Goal: Navigation & Orientation: Find specific page/section

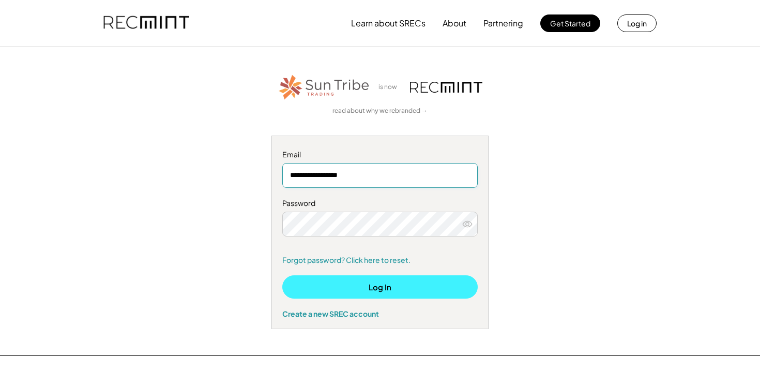
click at [406, 290] on button "Log In" at bounding box center [380, 286] width 196 height 23
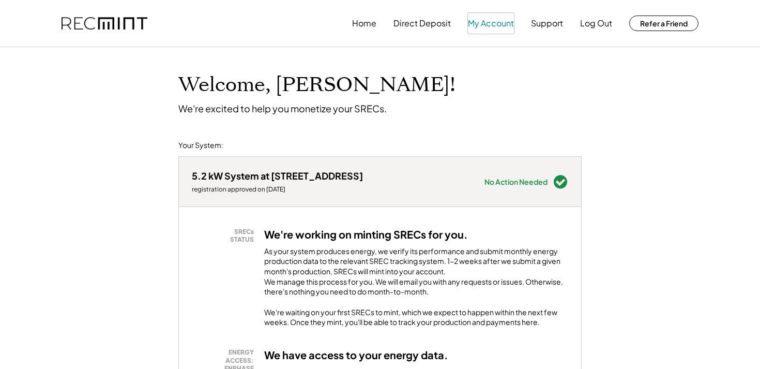
click at [481, 26] on button "My Account" at bounding box center [491, 23] width 46 height 21
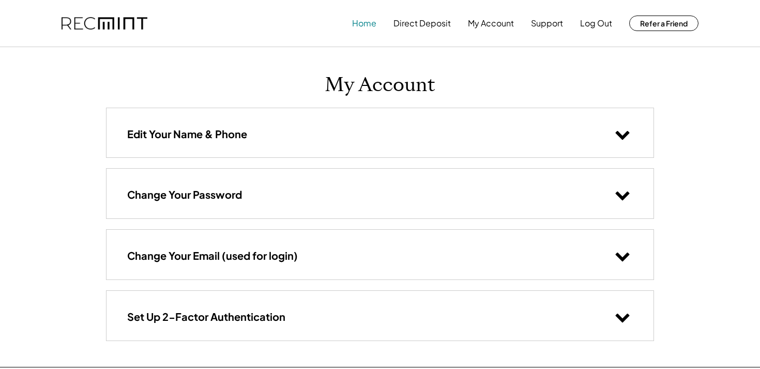
click at [366, 24] on button "Home" at bounding box center [364, 23] width 24 height 21
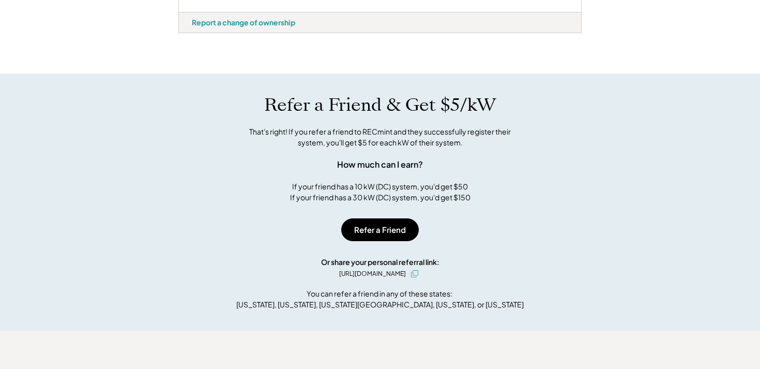
scroll to position [476, 0]
